Goal: Task Accomplishment & Management: Use online tool/utility

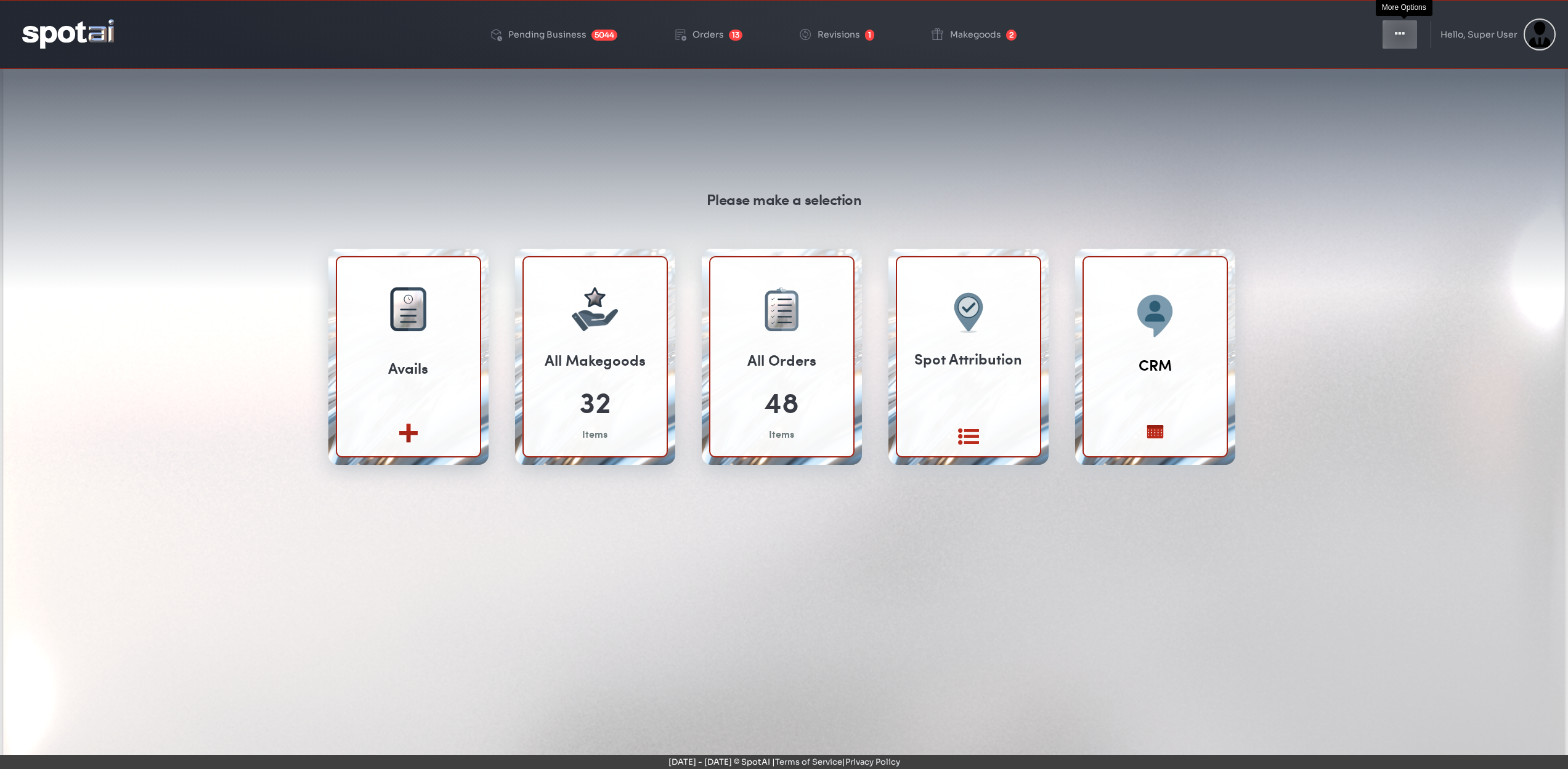
click at [1405, 34] on icon "button" at bounding box center [1399, 34] width 10 height 12
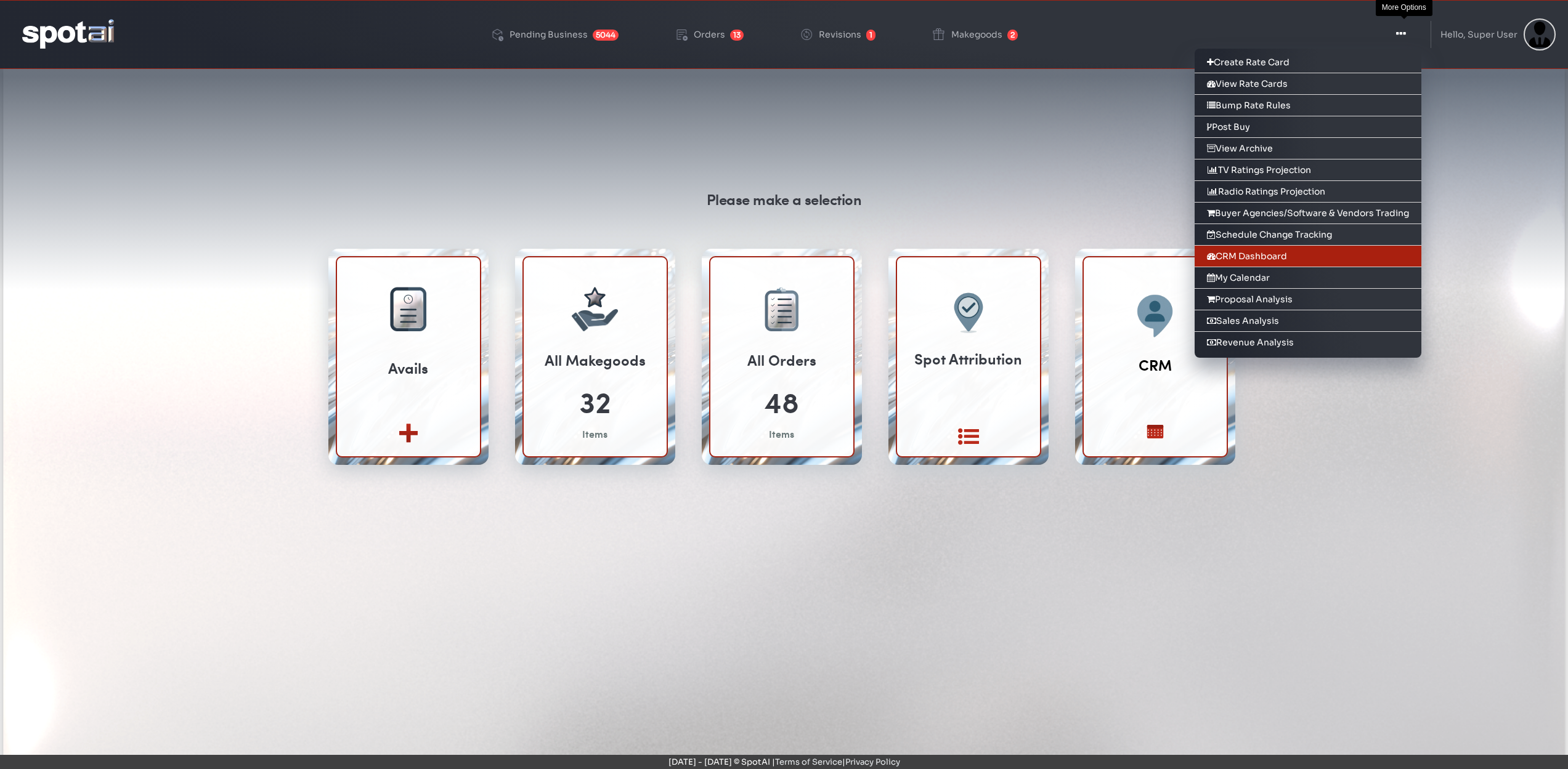
click at [1270, 254] on link "CRM Dashboard" at bounding box center [1308, 257] width 226 height 22
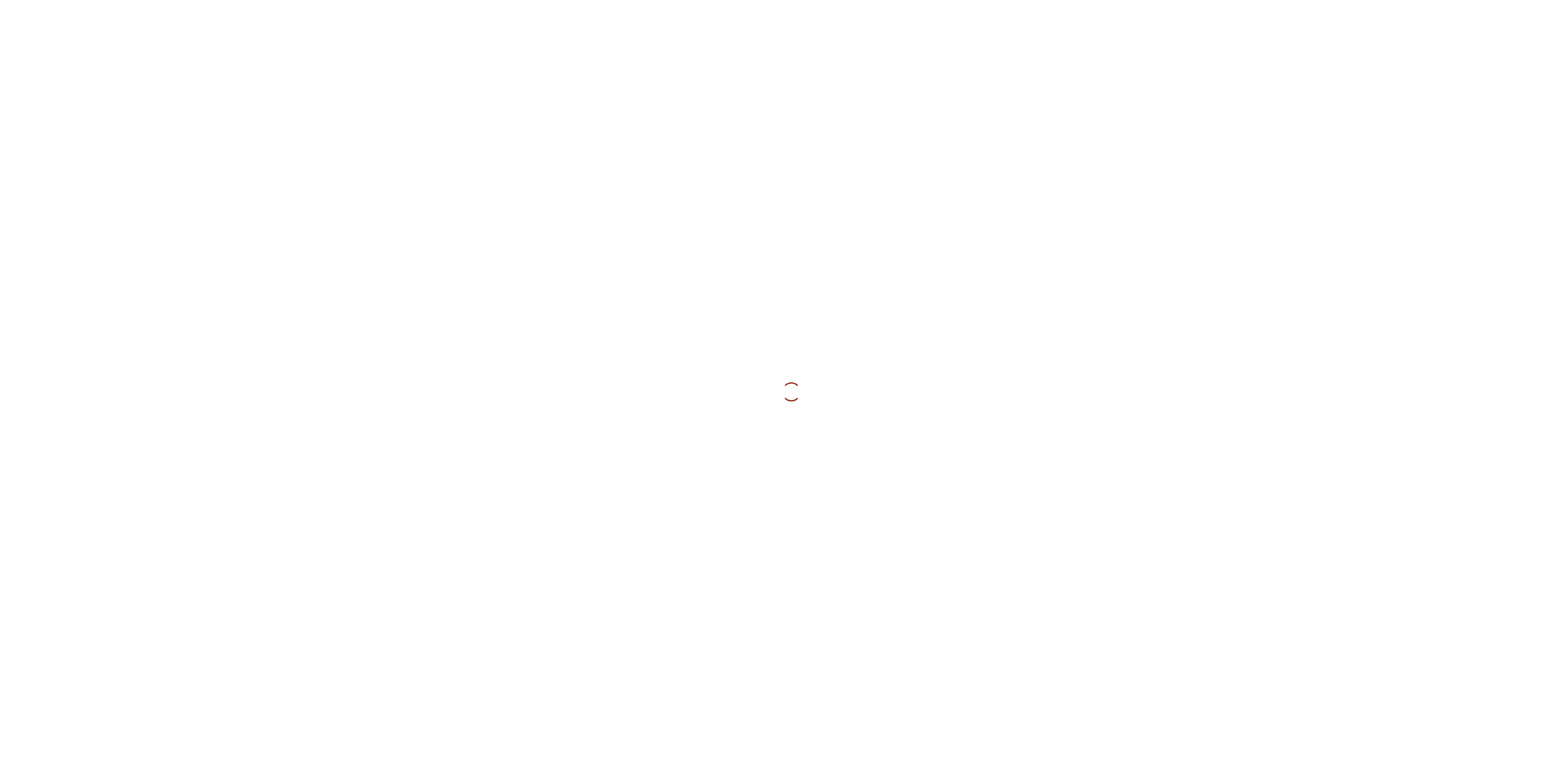
type input "**********"
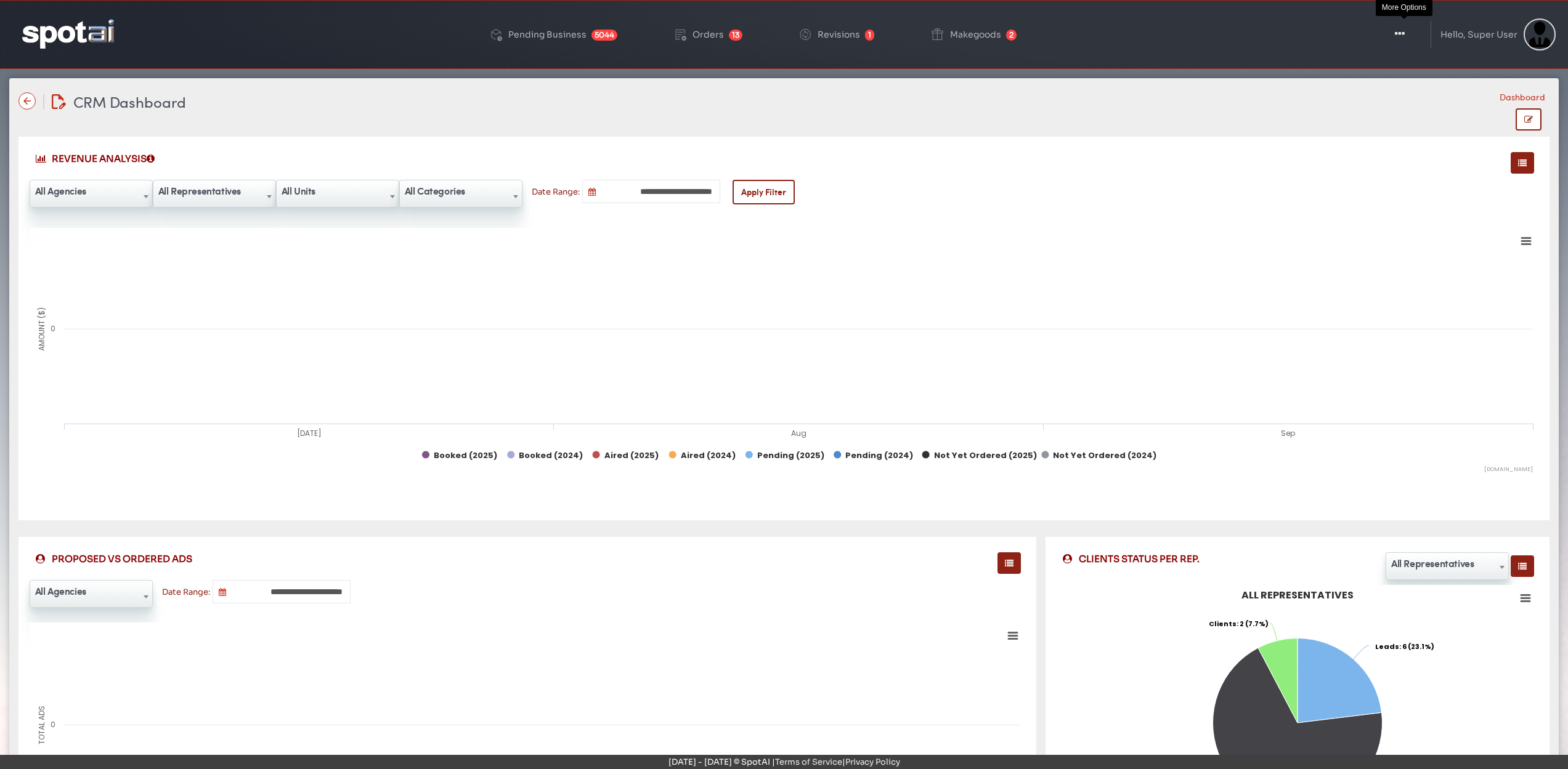
click at [1401, 29] on icon "button" at bounding box center [1399, 34] width 10 height 12
click at [1405, 35] on icon "button" at bounding box center [1399, 34] width 10 height 12
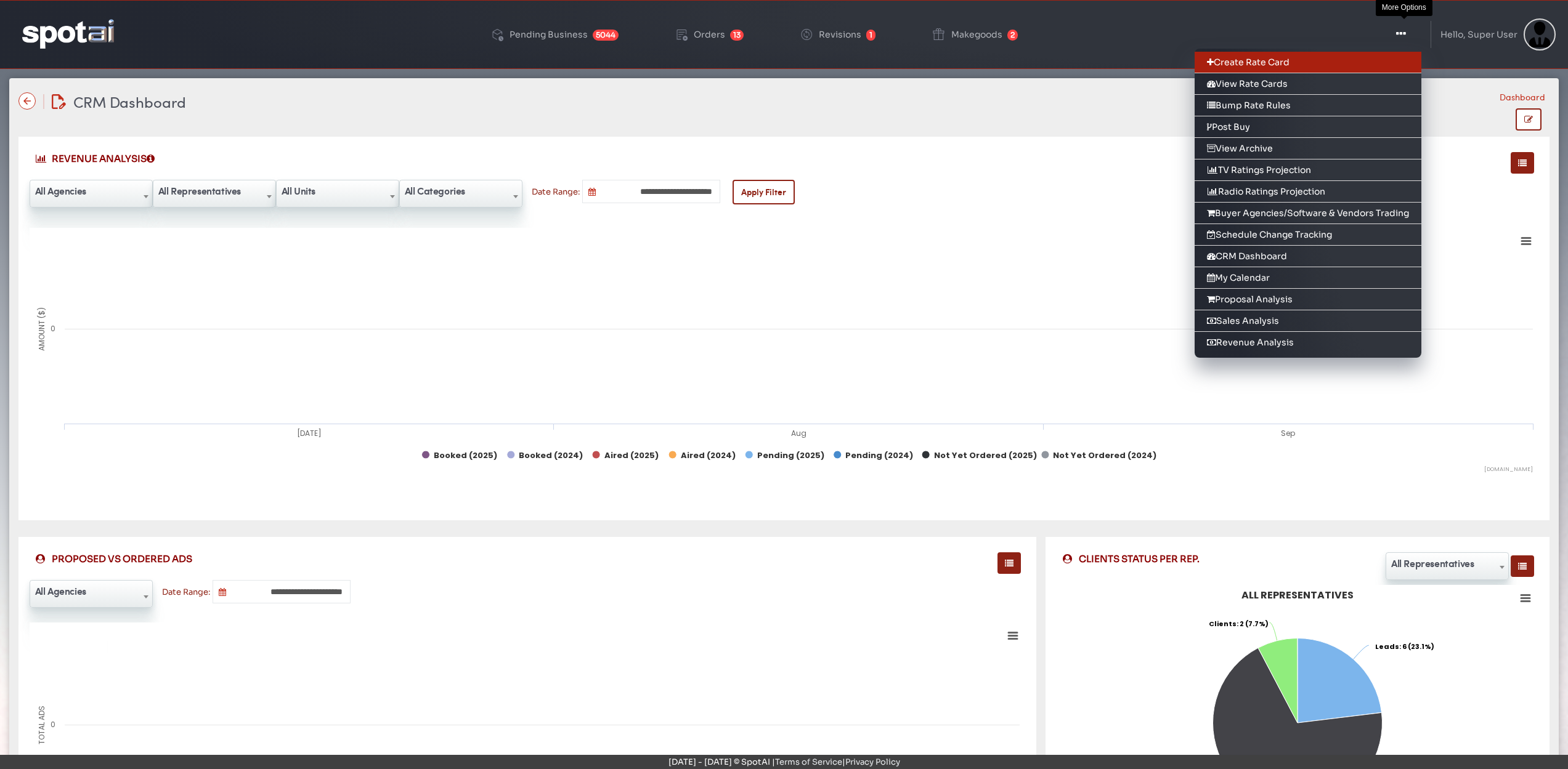
click at [1274, 62] on link "Create Rate Card" at bounding box center [1308, 62] width 226 height 22
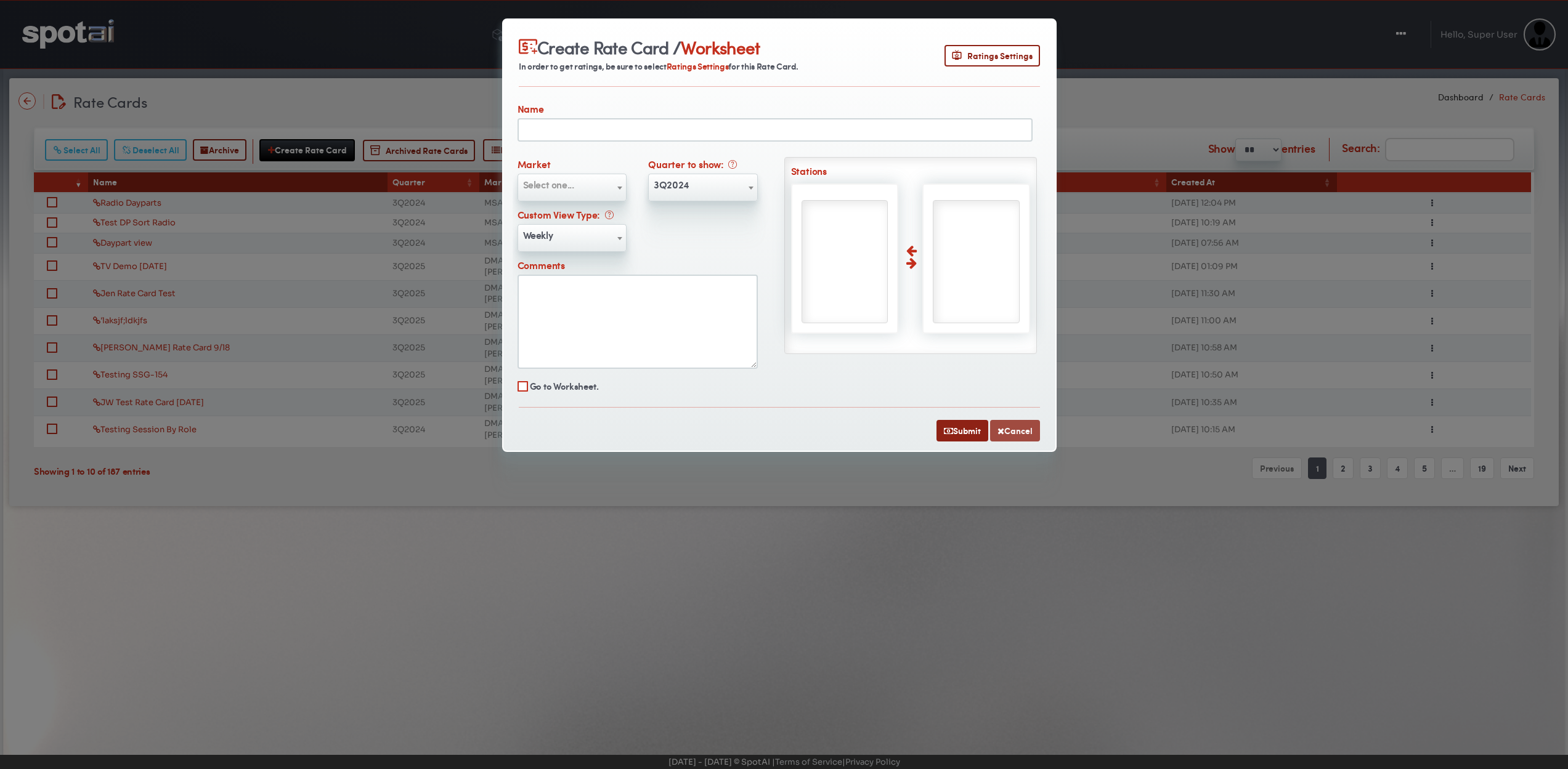
click at [1018, 431] on button "Cancel" at bounding box center [1015, 431] width 50 height 22
